Goal: Information Seeking & Learning: Compare options

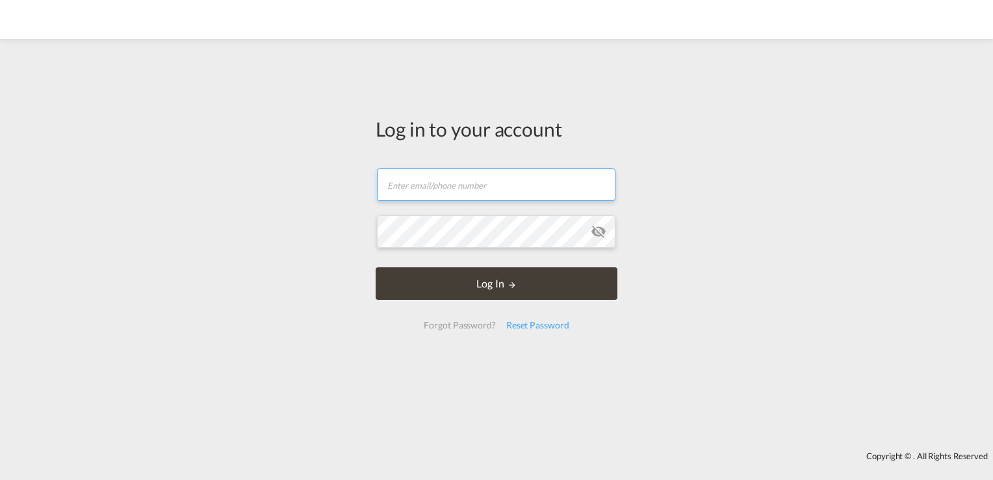
type input "[PERSON_NAME][EMAIL_ADDRESS][DOMAIN_NAME]"
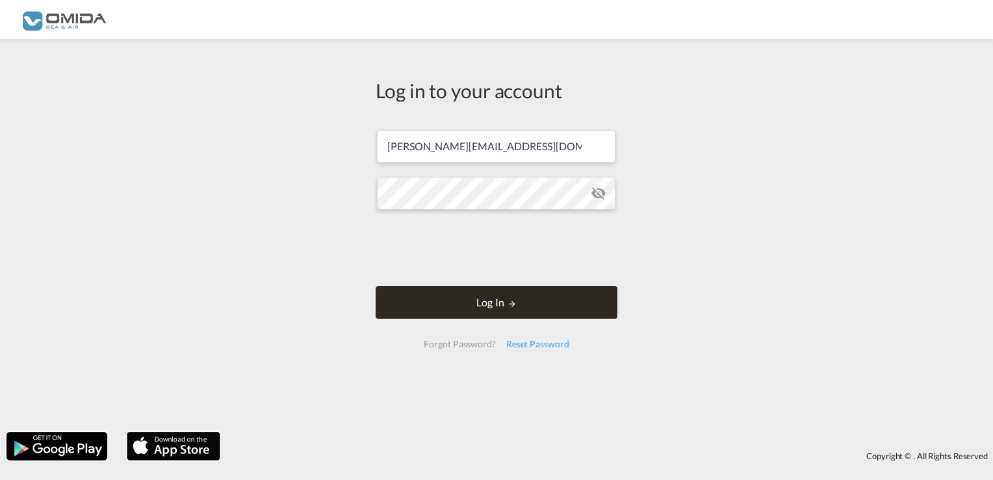
click at [475, 297] on button "Log In" at bounding box center [497, 302] width 242 height 33
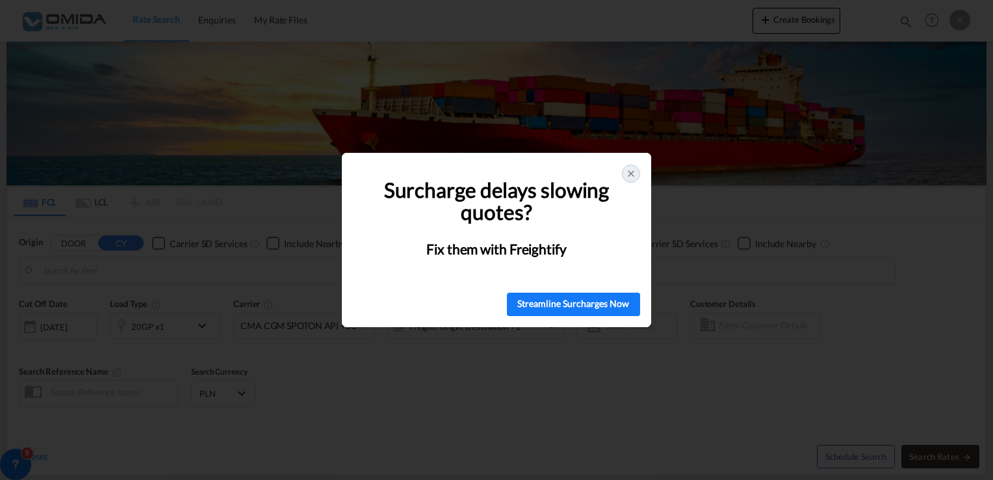
type input "Gdansk, PLGDN"
click at [633, 179] on div at bounding box center [631, 173] width 18 height 18
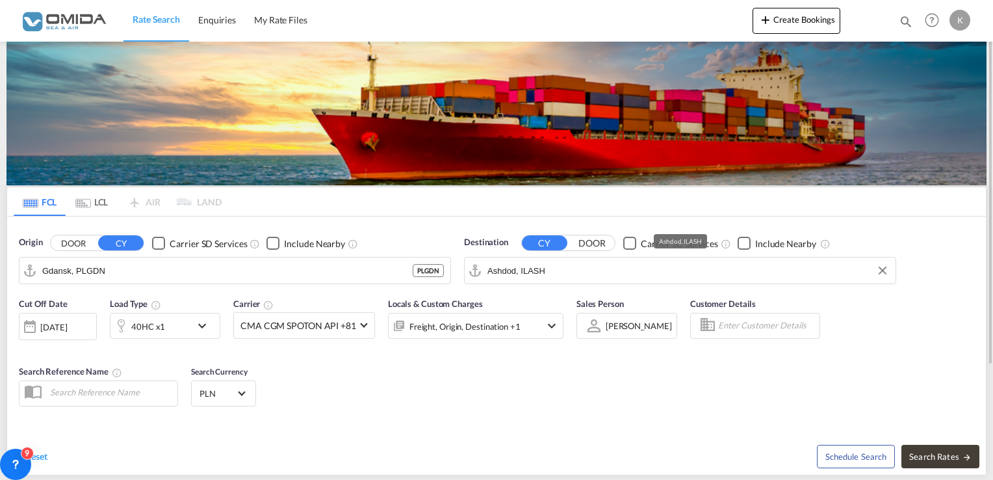
click at [515, 277] on input "Ashdod, ILASH" at bounding box center [689, 271] width 402 height 20
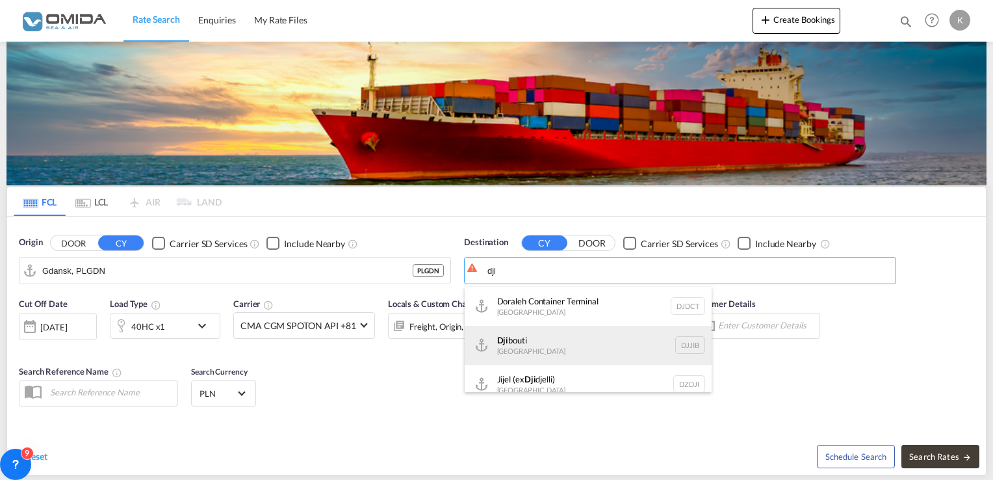
click at [538, 335] on div "Dji bouti [GEOGRAPHIC_DATA] DJJIB" at bounding box center [588, 345] width 247 height 39
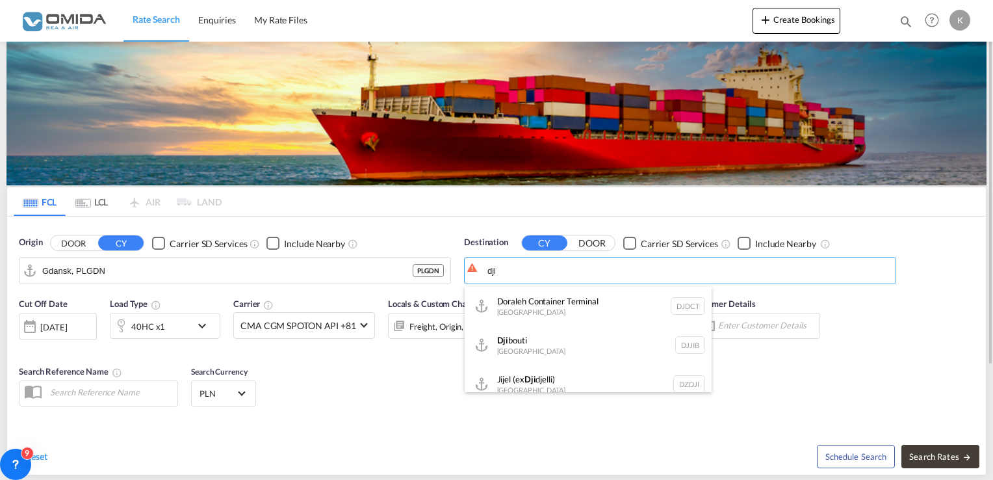
type input "[GEOGRAPHIC_DATA], DJJIB"
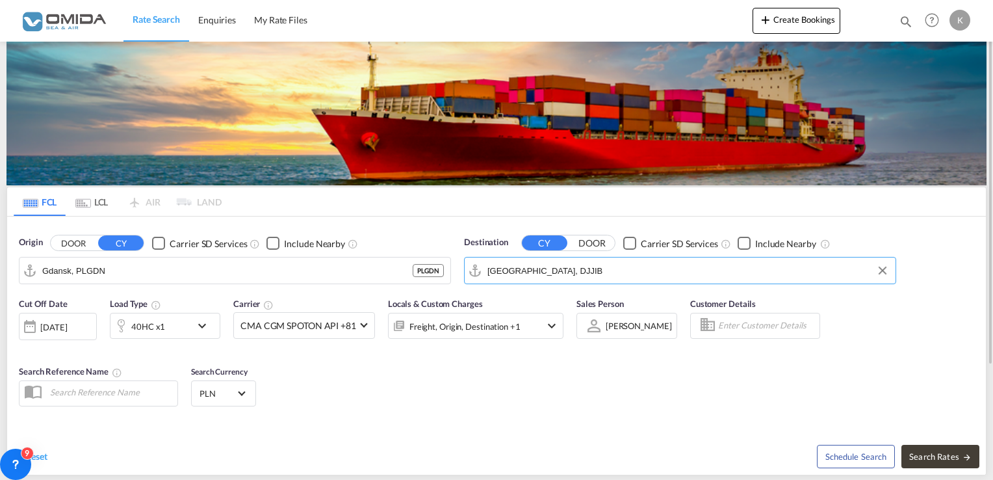
click at [60, 326] on div "[DATE]" at bounding box center [53, 327] width 27 height 12
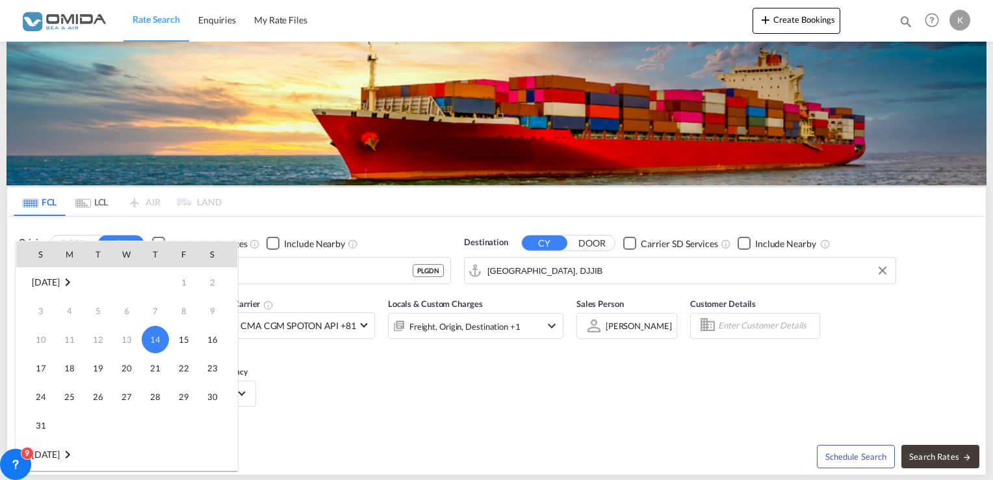
click at [159, 334] on span "14" at bounding box center [155, 339] width 27 height 27
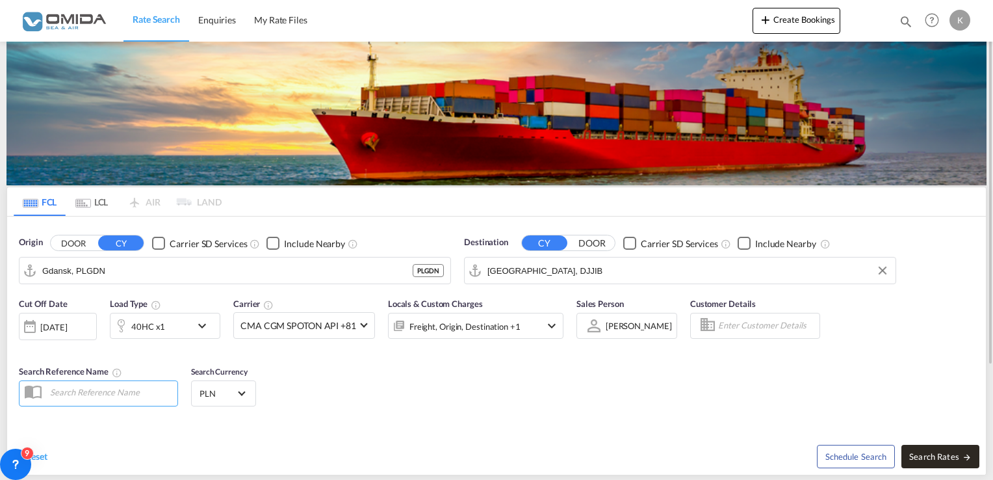
click at [946, 445] on button "Search Rates" at bounding box center [941, 456] width 78 height 23
type input "PLGDN to DJJIB / [DATE]"
